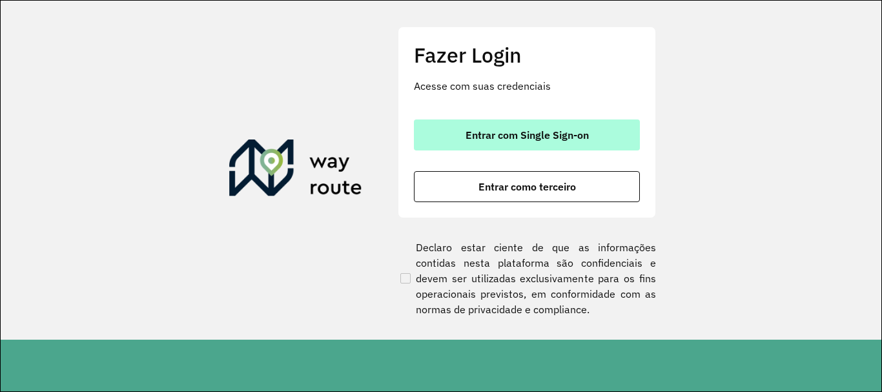
click at [608, 134] on button "Entrar com Single Sign-on" at bounding box center [527, 134] width 226 height 31
